Goal: Task Accomplishment & Management: Manage account settings

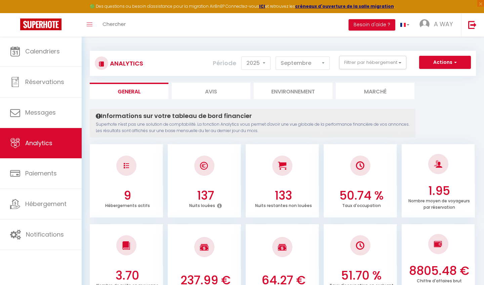
select select "2025"
select select "9"
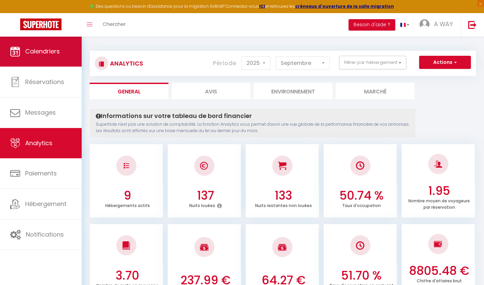
click at [55, 50] on span "Calendriers" at bounding box center [42, 51] width 35 height 8
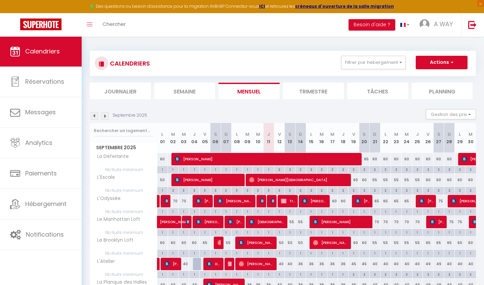
click at [263, 199] on img at bounding box center [262, 200] width 5 height 5
select select "OK"
select select "KO"
select select "1"
select select "0"
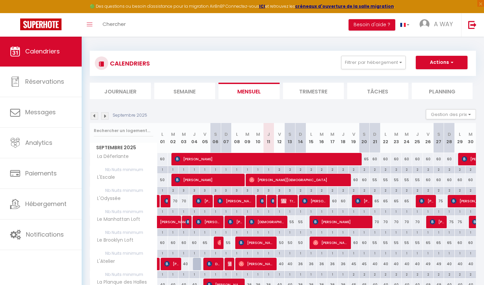
select select "1"
select select
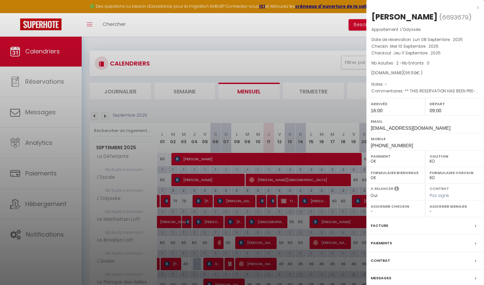
click at [263, 199] on div at bounding box center [242, 142] width 484 height 285
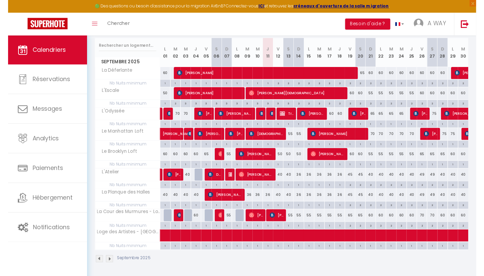
scroll to position [83, 0]
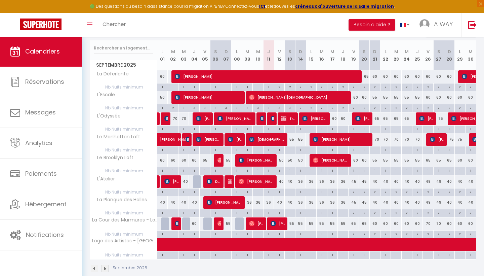
click at [221, 223] on img at bounding box center [220, 223] width 5 height 5
select select "OK"
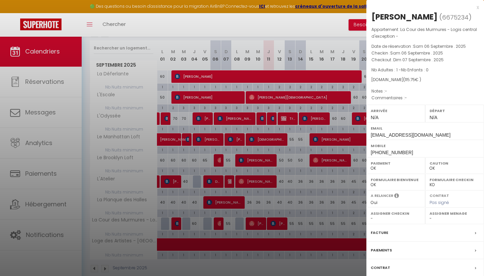
click at [378, 247] on label "Paiements" at bounding box center [381, 249] width 21 height 7
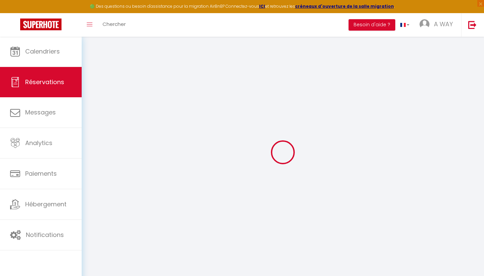
select select
checkbox input "false"
select select
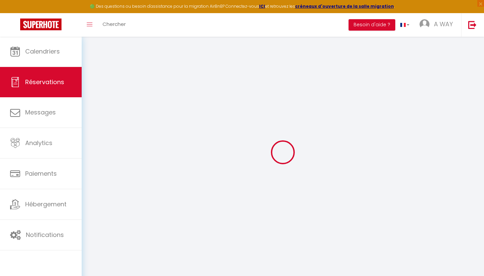
select select
checkbox input "false"
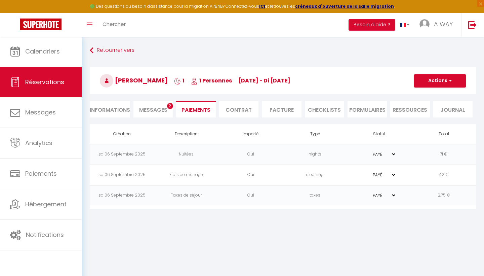
click at [156, 111] on span "Messages" at bounding box center [153, 110] width 28 height 8
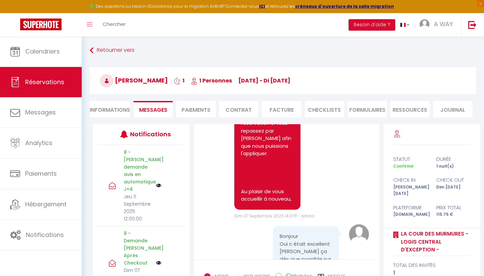
scroll to position [2654, 0]
